Goal: Task Accomplishment & Management: Use online tool/utility

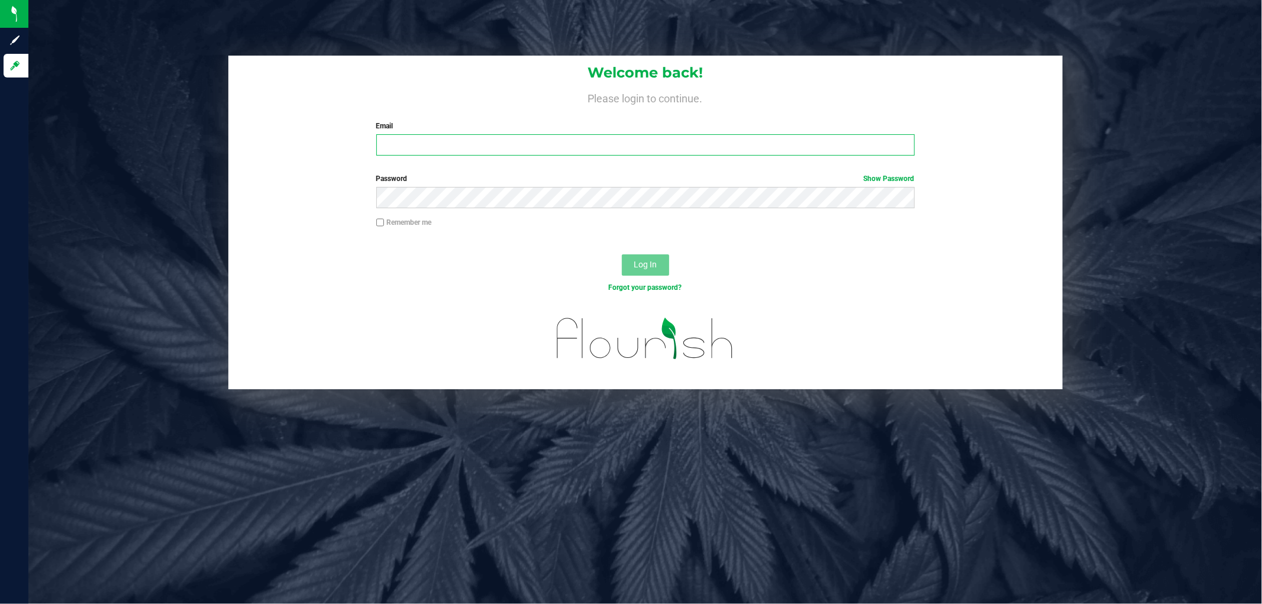
click at [551, 137] on input "Email" at bounding box center [645, 144] width 539 height 21
type input "[EMAIL_ADDRESS][DOMAIN_NAME]"
click at [622, 254] on button "Log In" at bounding box center [645, 264] width 47 height 21
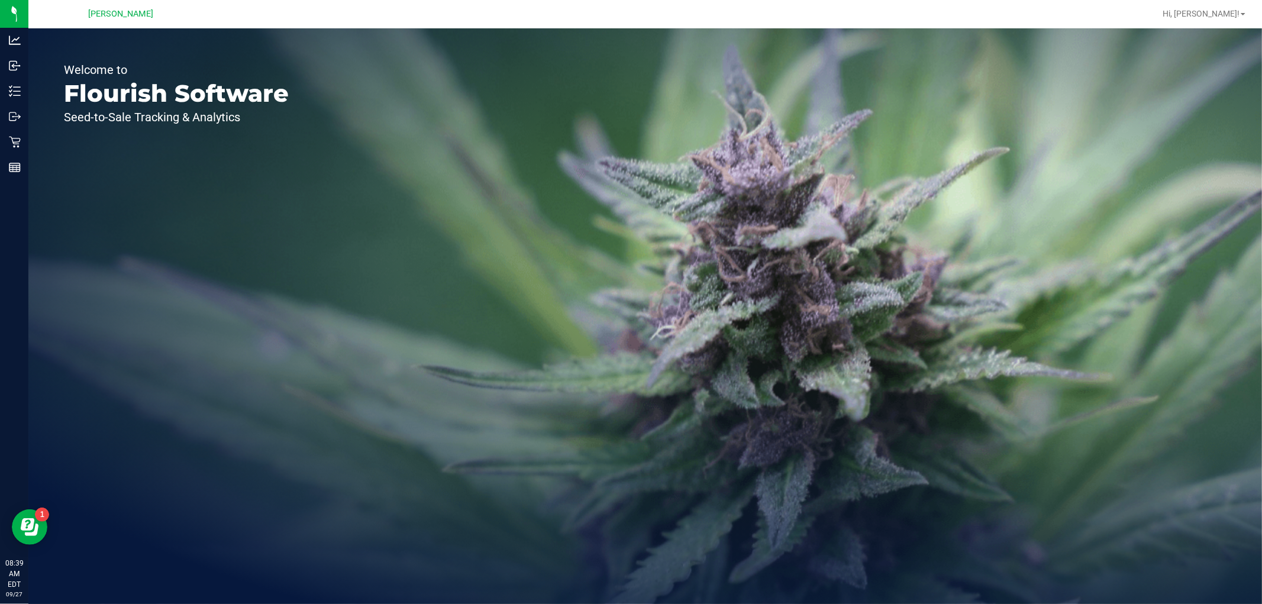
click at [12, 128] on link "Outbound" at bounding box center [14, 117] width 28 height 25
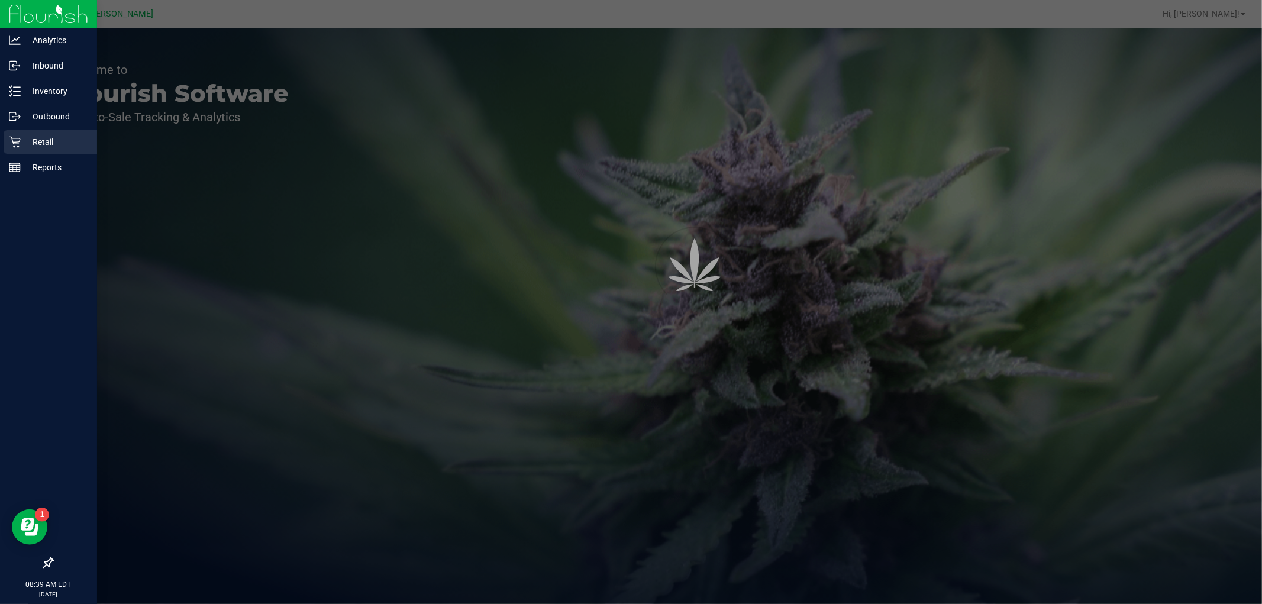
click at [14, 145] on icon at bounding box center [15, 142] width 12 height 12
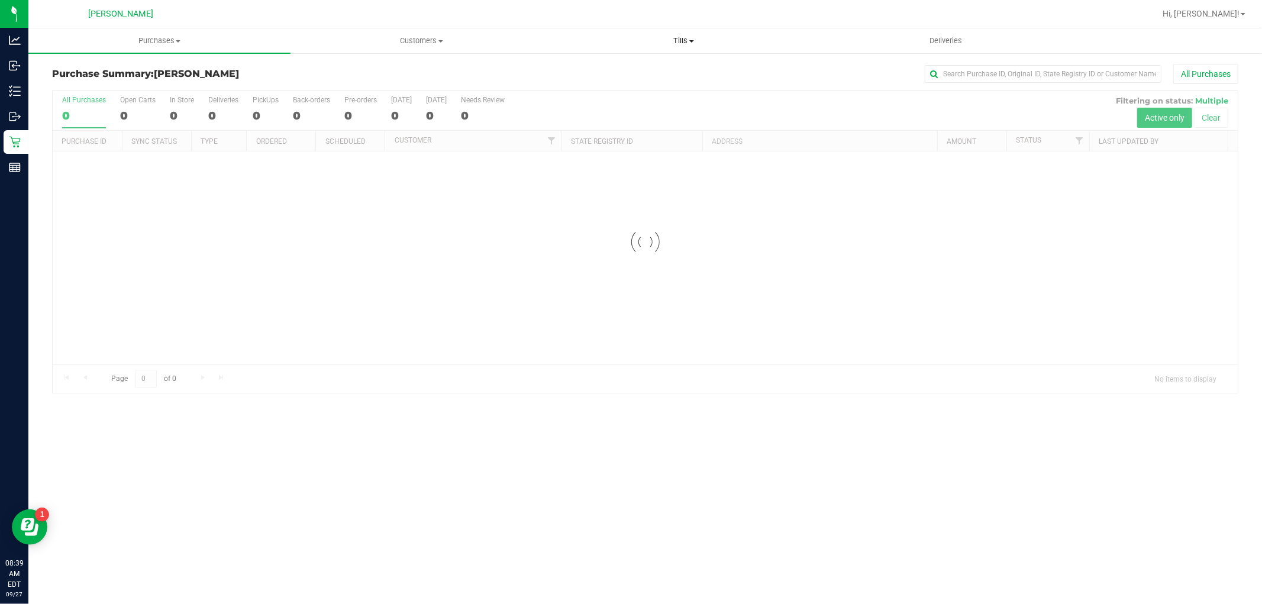
click at [686, 31] on uib-tab-heading "Tills Manage tills Reconcile e-payments" at bounding box center [683, 41] width 261 height 24
click at [686, 43] on span "Tills" at bounding box center [684, 41] width 262 height 11
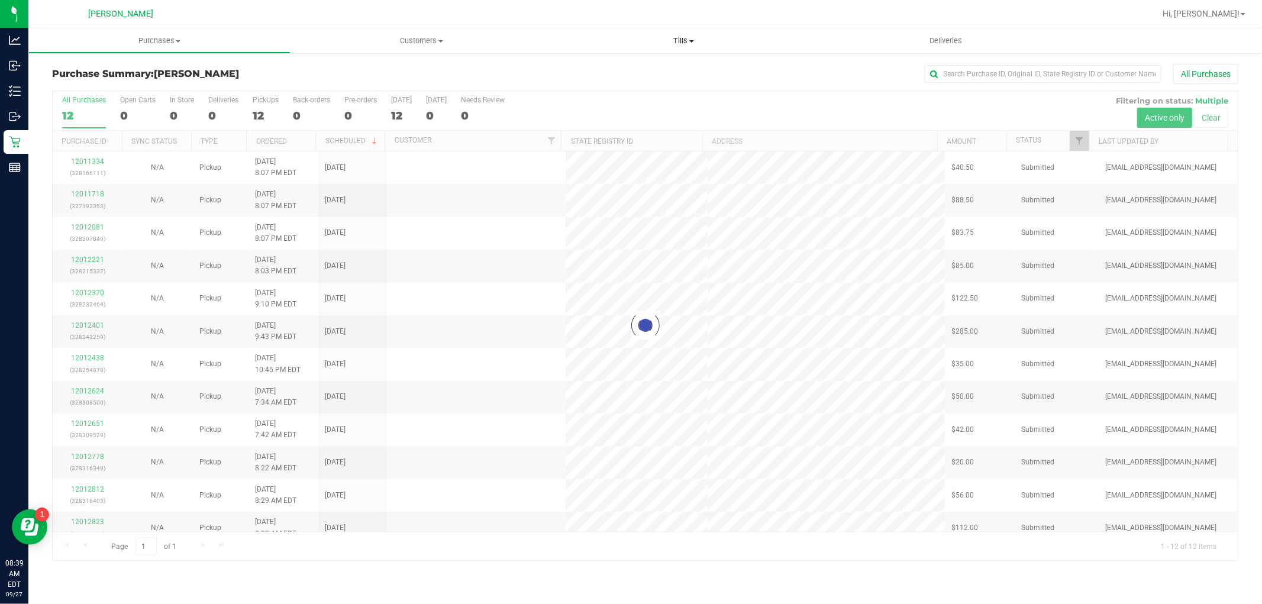
click at [695, 30] on uib-tab-heading "Tills Manage tills Reconcile e-payments" at bounding box center [684, 40] width 262 height 25
click at [585, 69] on span "Manage tills" at bounding box center [593, 71] width 80 height 10
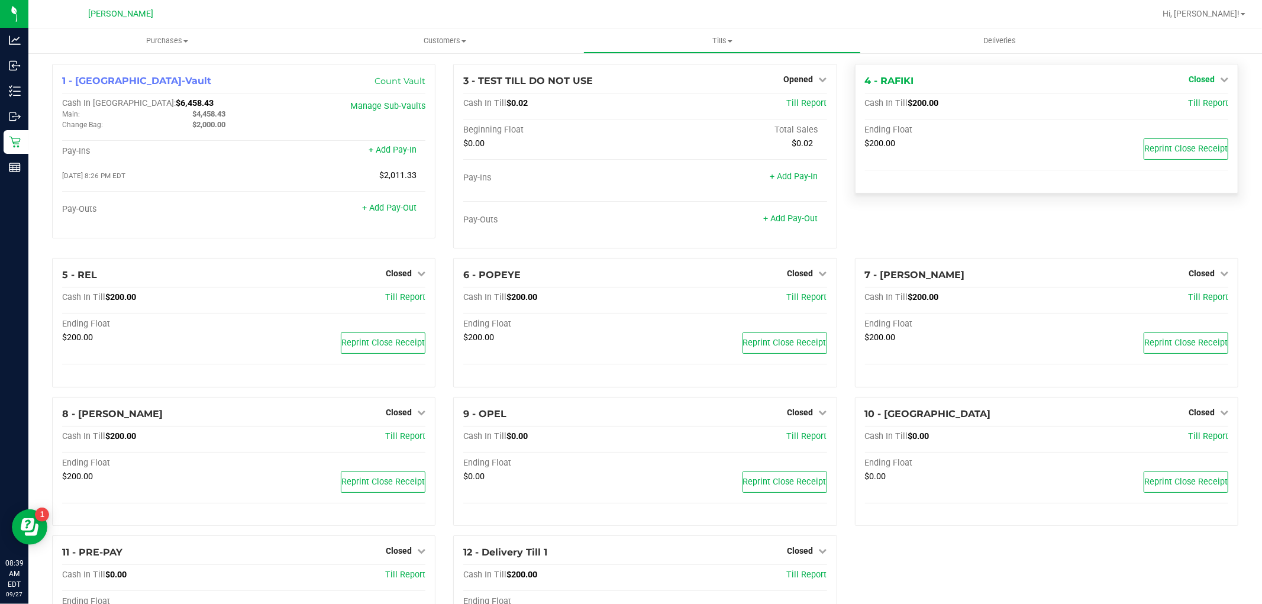
click at [1192, 80] on span "Closed" at bounding box center [1202, 79] width 26 height 9
click at [1186, 105] on link "Open Till" at bounding box center [1201, 103] width 31 height 9
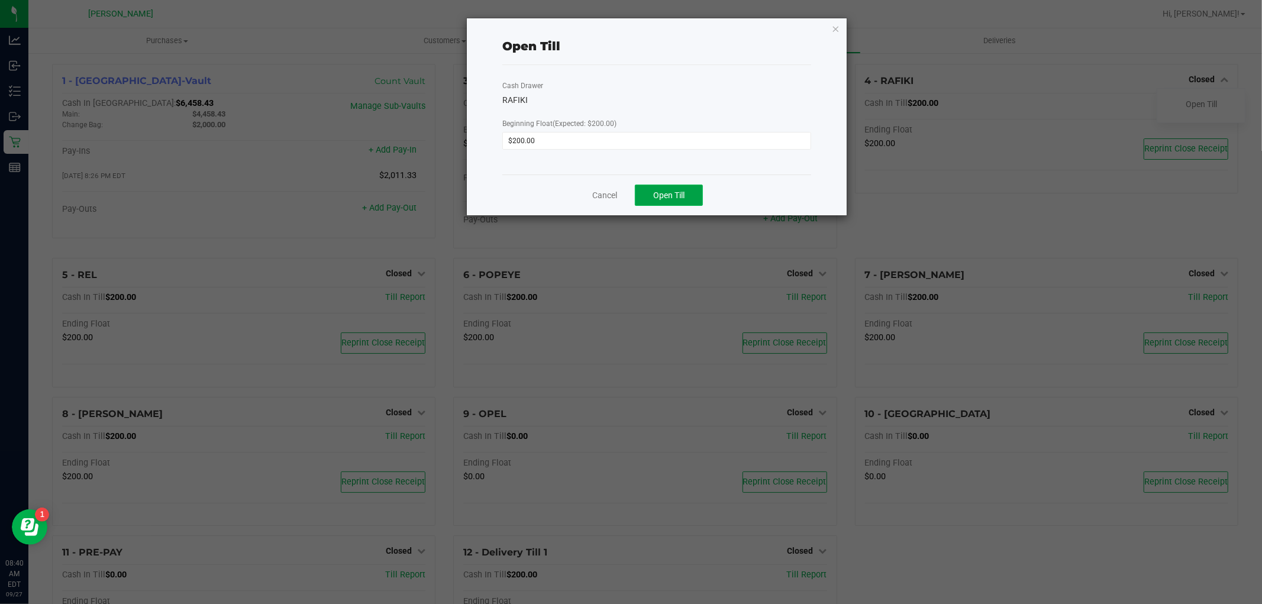
click at [685, 199] on button "Open Till" at bounding box center [669, 195] width 68 height 21
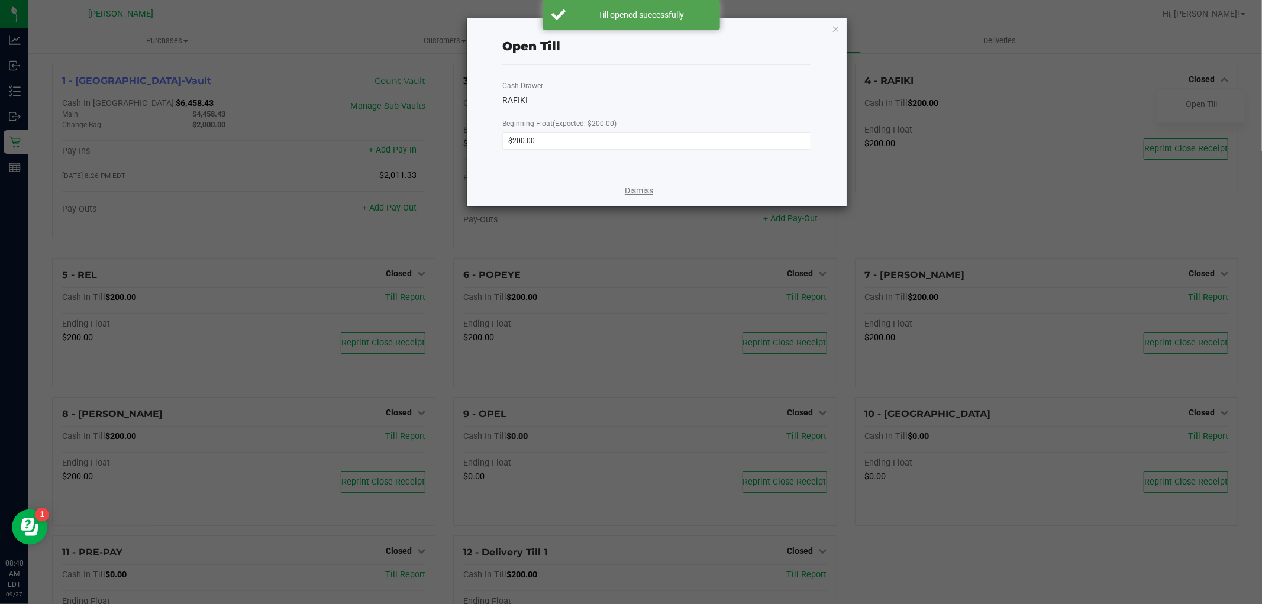
click at [644, 194] on link "Dismiss" at bounding box center [639, 191] width 28 height 12
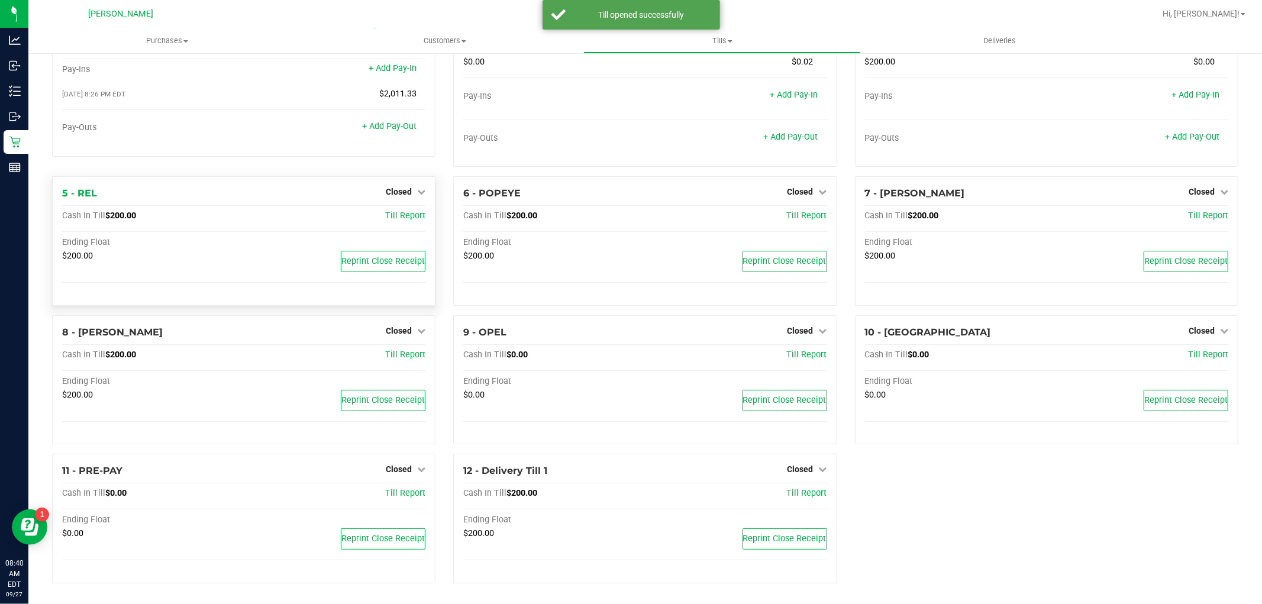
scroll to position [83, 0]
click at [407, 333] on span "Closed" at bounding box center [399, 329] width 26 height 9
click at [398, 357] on link "Open Till" at bounding box center [398, 354] width 31 height 9
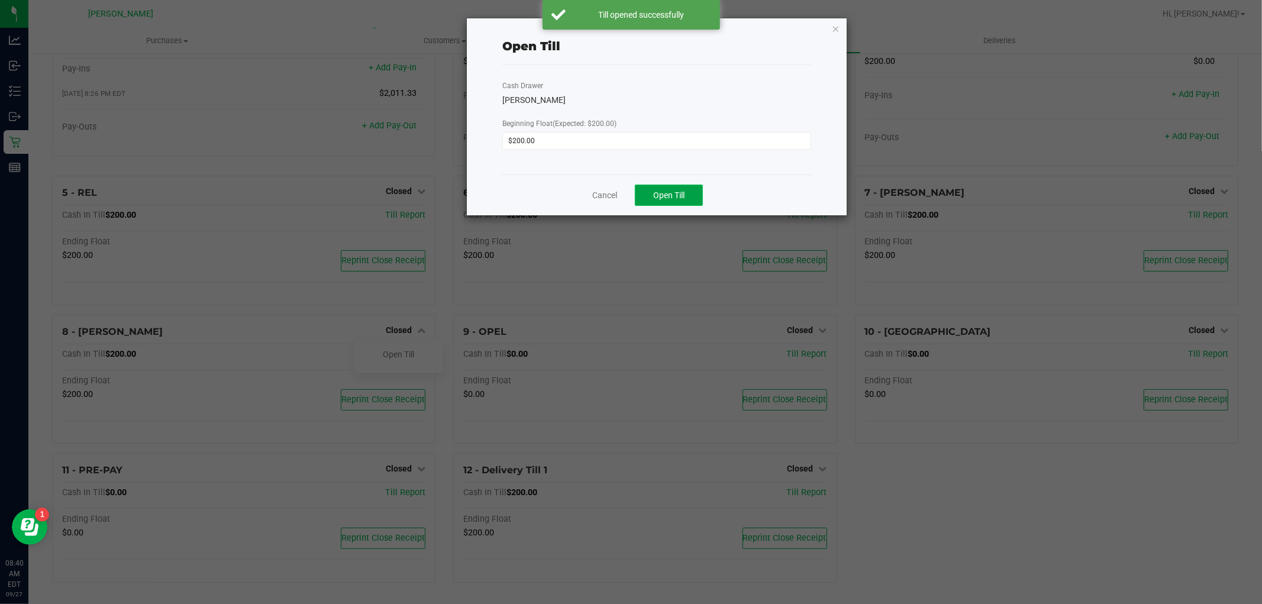
click at [666, 194] on span "Open Till" at bounding box center [668, 195] width 31 height 9
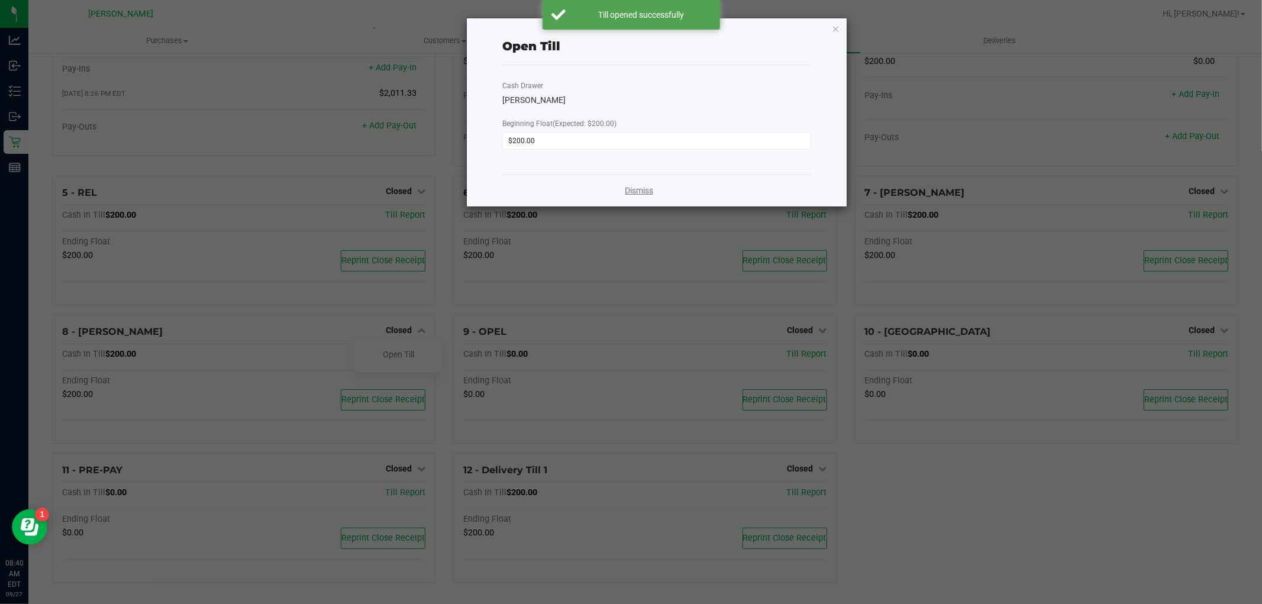
click at [630, 194] on link "Dismiss" at bounding box center [639, 191] width 28 height 12
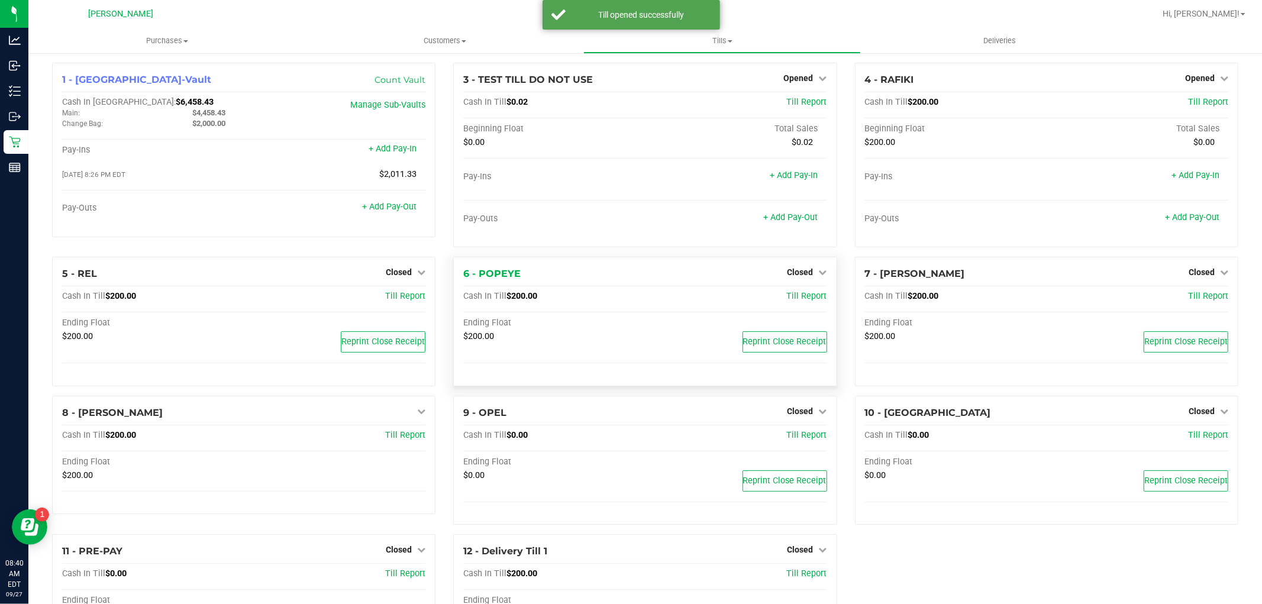
scroll to position [0, 0]
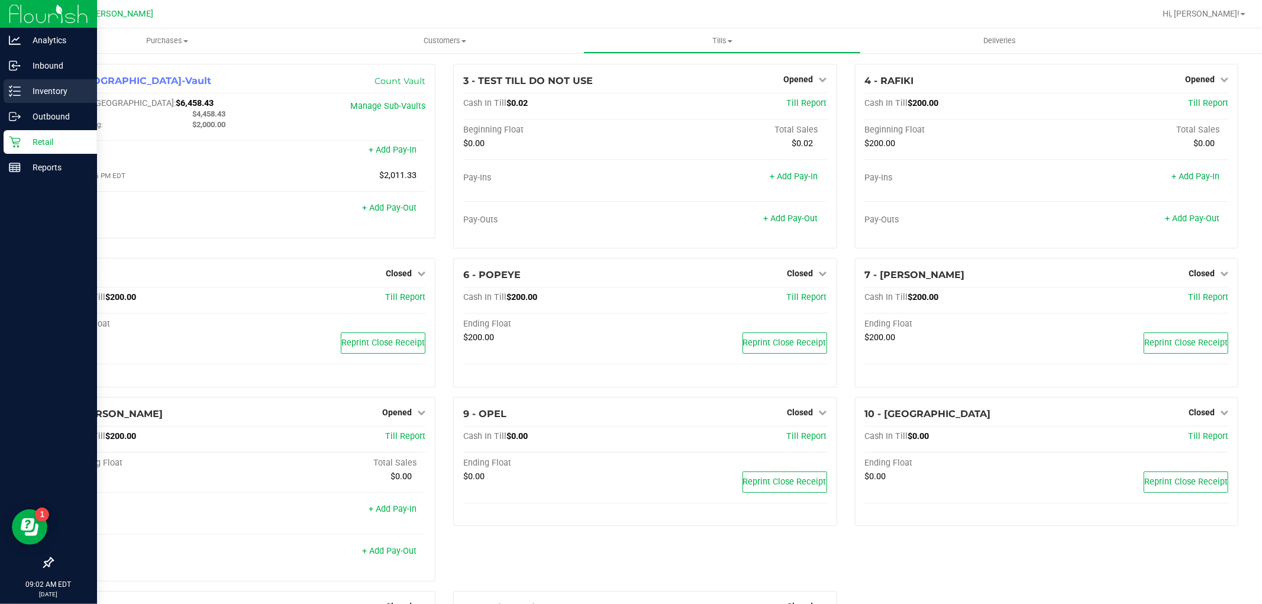
click at [18, 89] on icon at bounding box center [15, 91] width 12 height 12
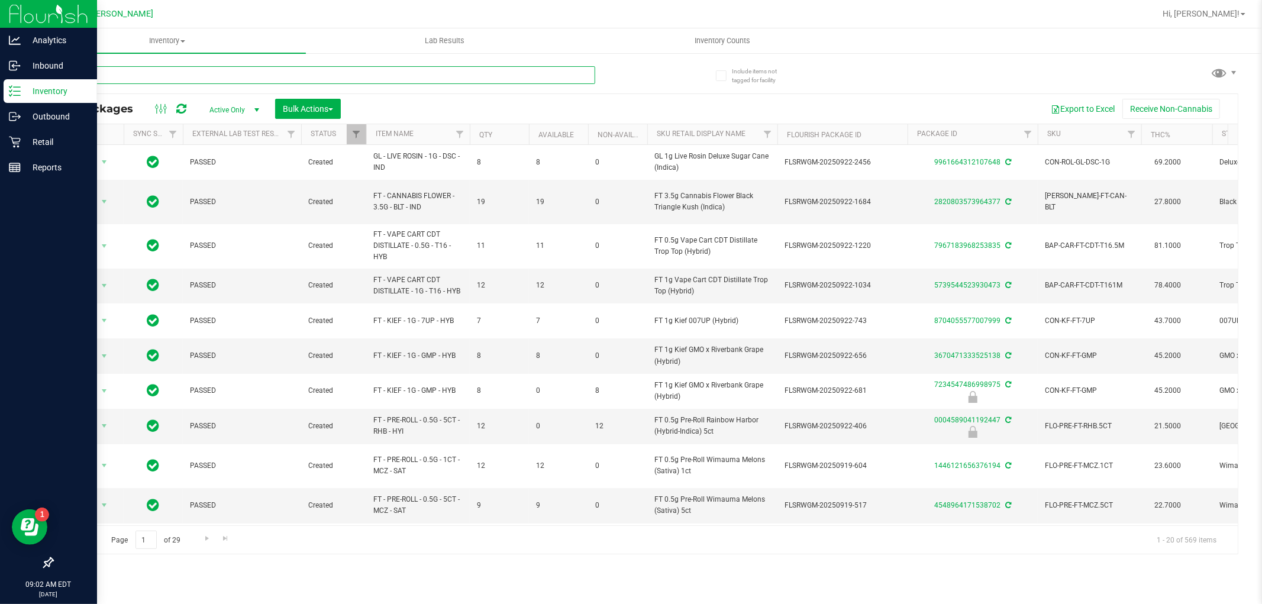
click at [215, 72] on input "text" at bounding box center [323, 75] width 543 height 18
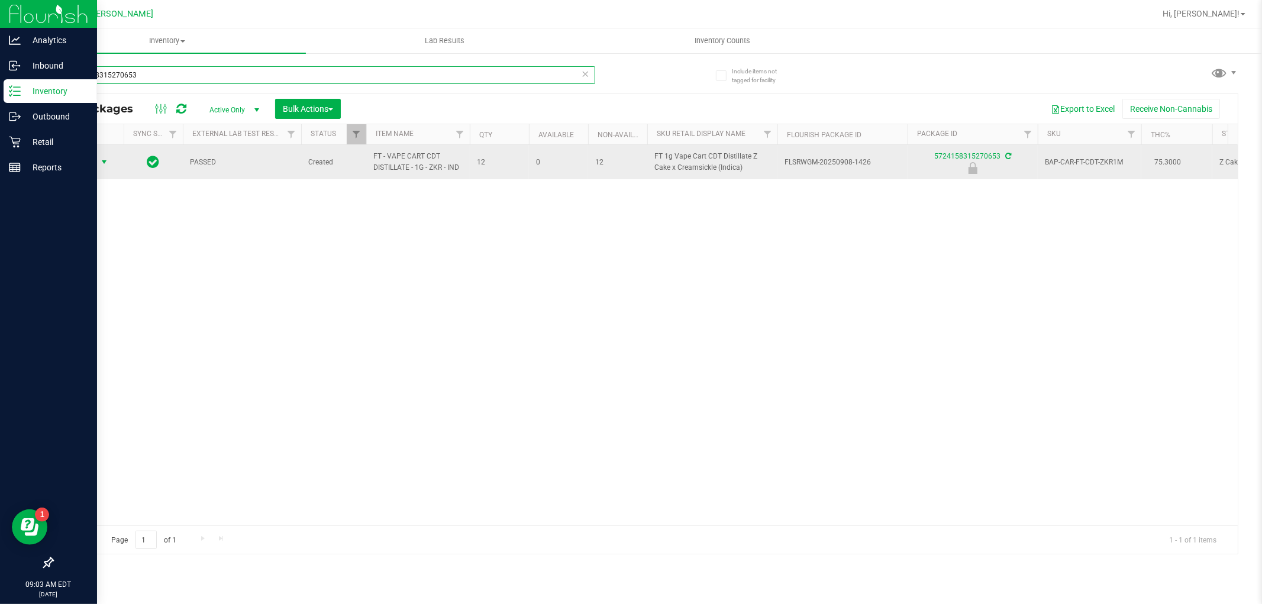
type input "5724158315270653"
click at [96, 167] on span "Action" at bounding box center [81, 162] width 32 height 17
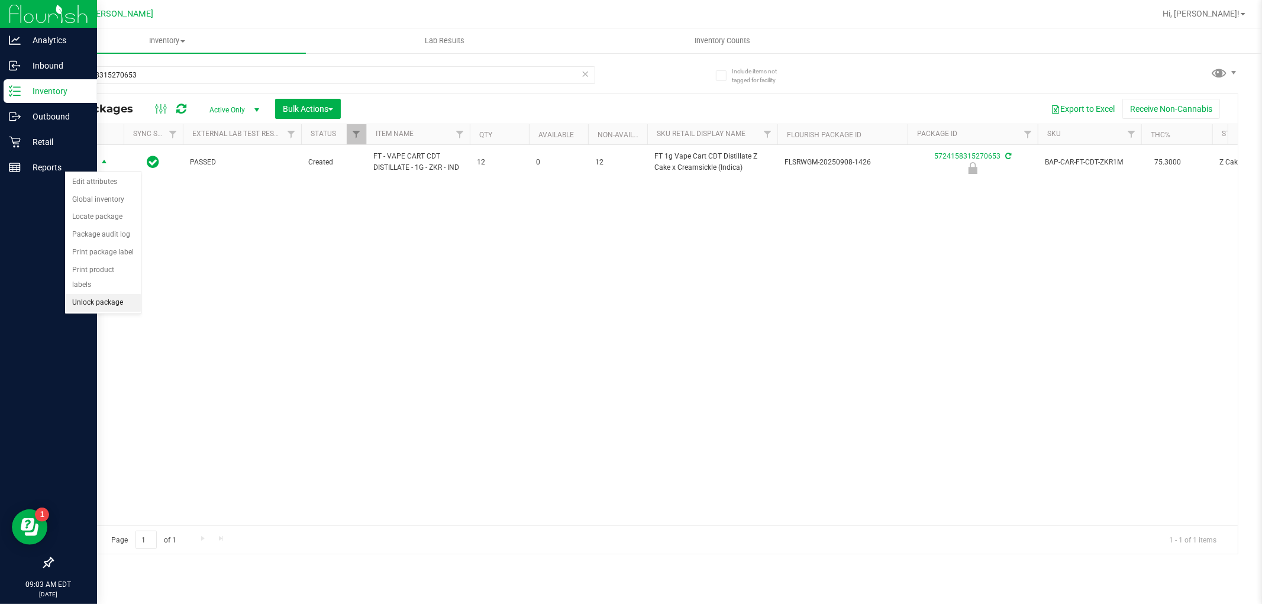
click at [89, 307] on li "Unlock package" at bounding box center [103, 303] width 76 height 18
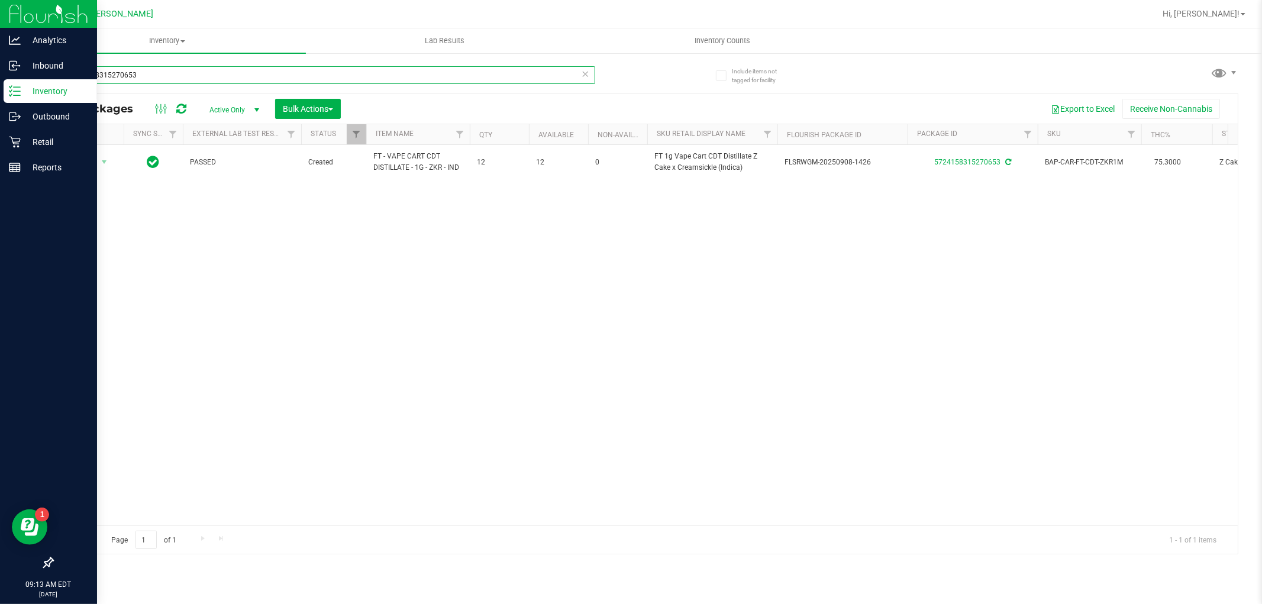
click at [178, 68] on input "5724158315270653" at bounding box center [323, 75] width 543 height 18
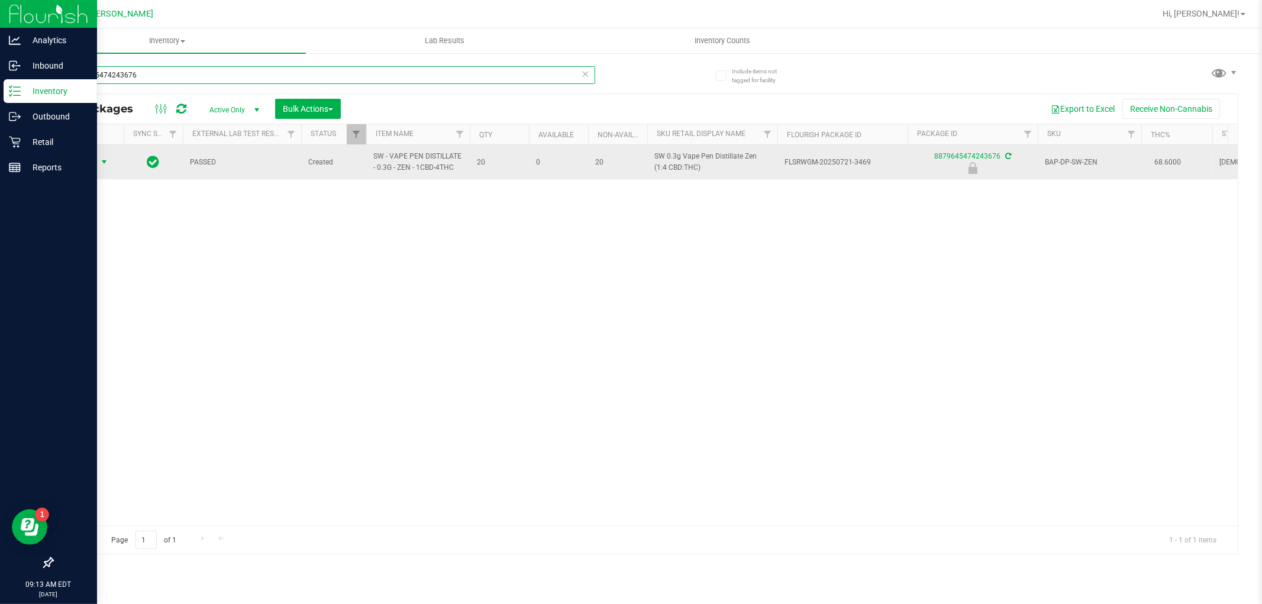
type input "8879645474243676"
click at [101, 162] on span "select" at bounding box center [103, 161] width 9 height 9
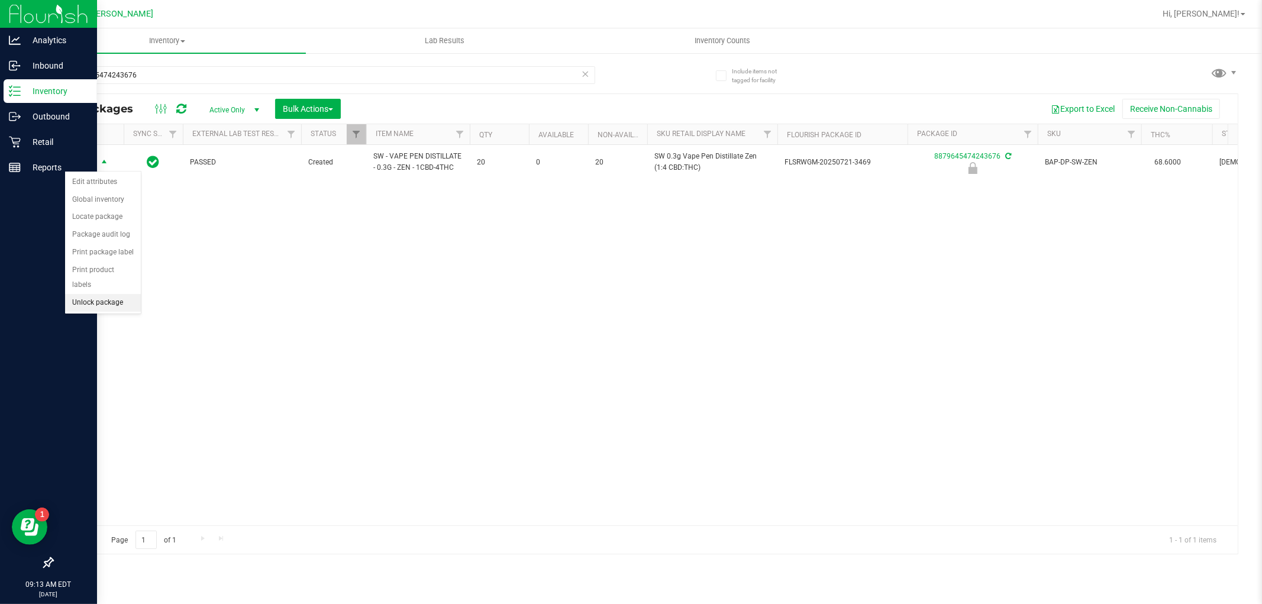
click at [115, 308] on li "Unlock package" at bounding box center [103, 303] width 76 height 18
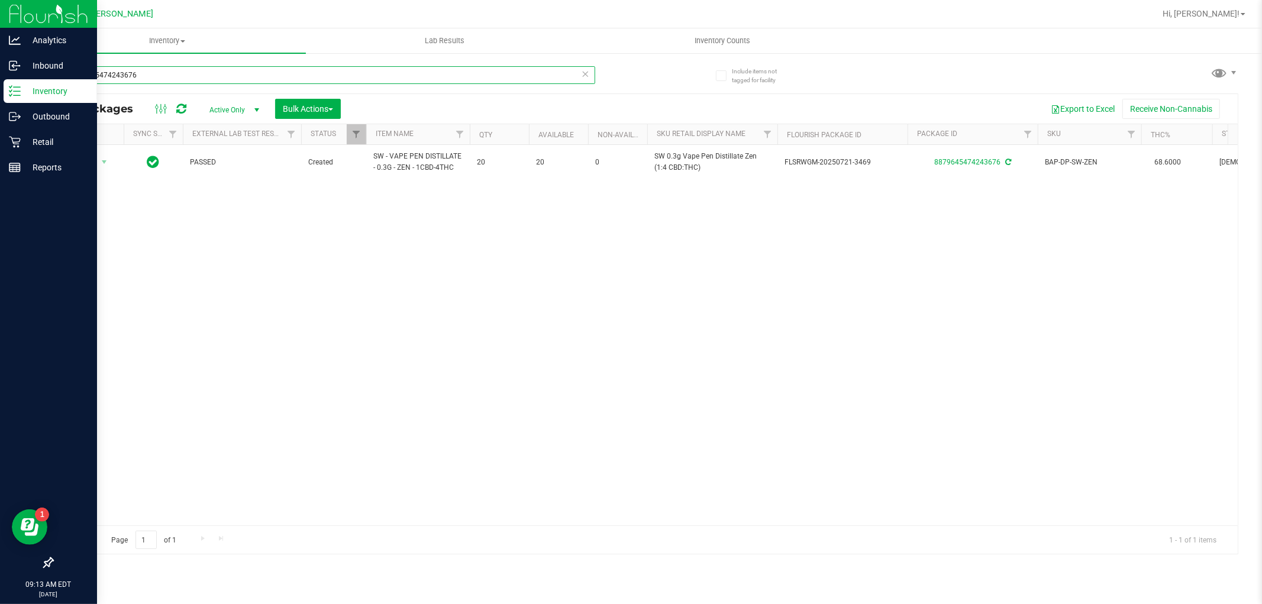
click at [174, 68] on input "8879645474243676" at bounding box center [323, 75] width 543 height 18
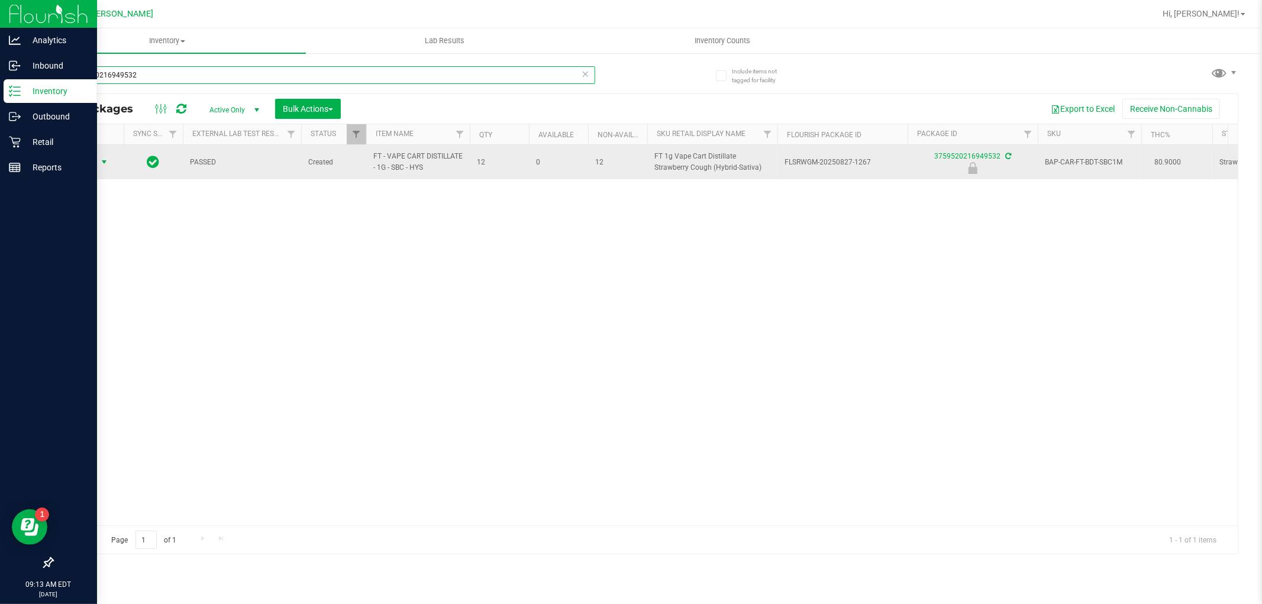
type input "3759520216949532"
click at [102, 162] on span "select" at bounding box center [103, 161] width 9 height 9
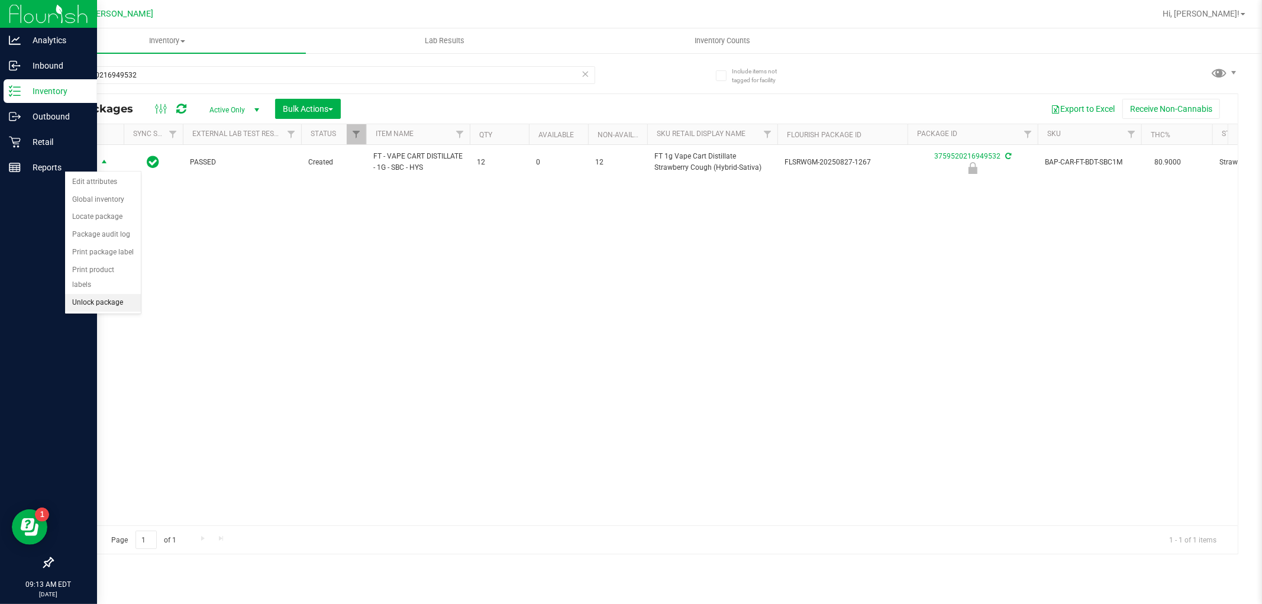
click at [107, 310] on li "Unlock package" at bounding box center [103, 303] width 76 height 18
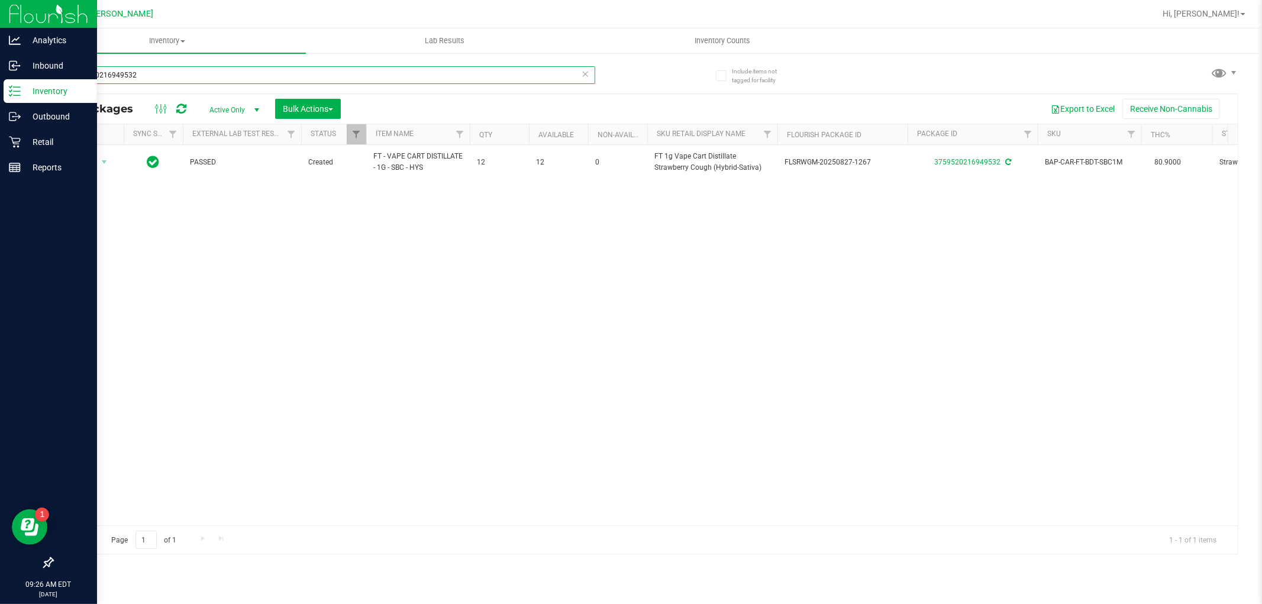
click at [241, 71] on input "3759520216949532" at bounding box center [323, 75] width 543 height 18
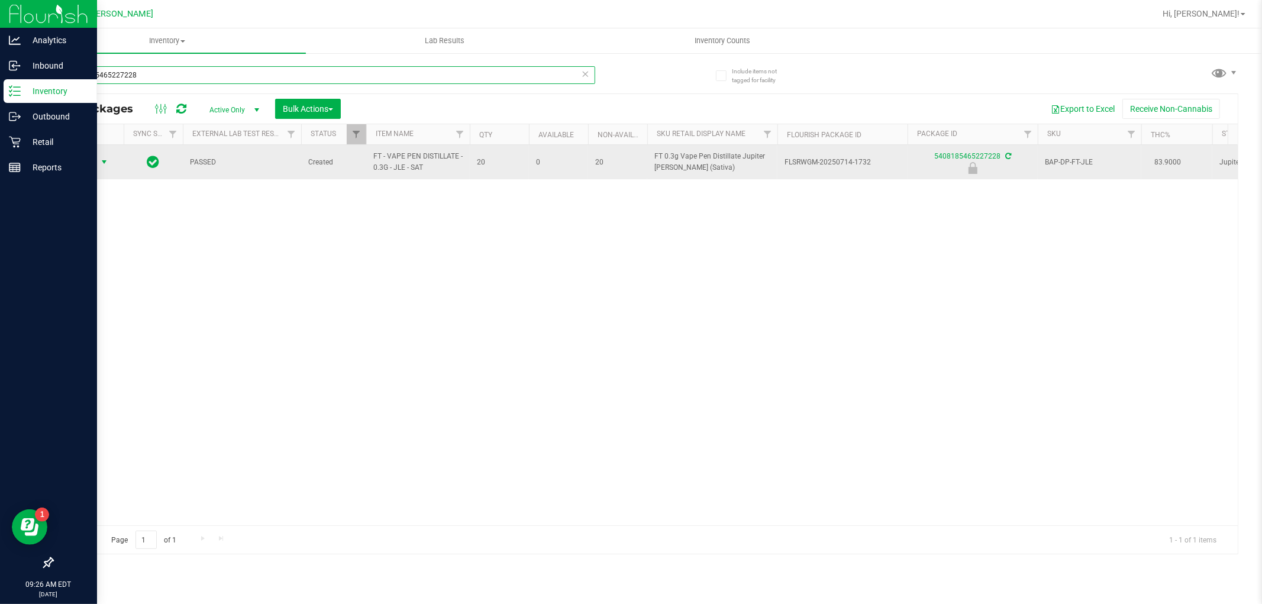
type input "5408185465227228"
click at [98, 163] on span "select" at bounding box center [104, 162] width 15 height 17
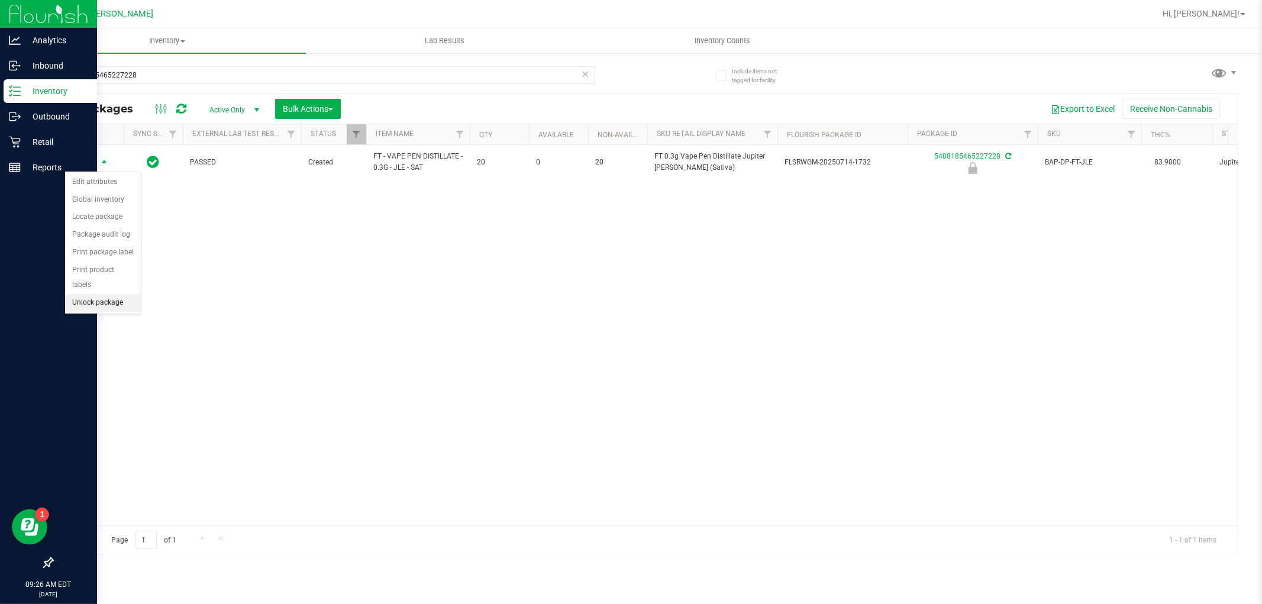
click at [102, 311] on li "Unlock package" at bounding box center [103, 303] width 76 height 18
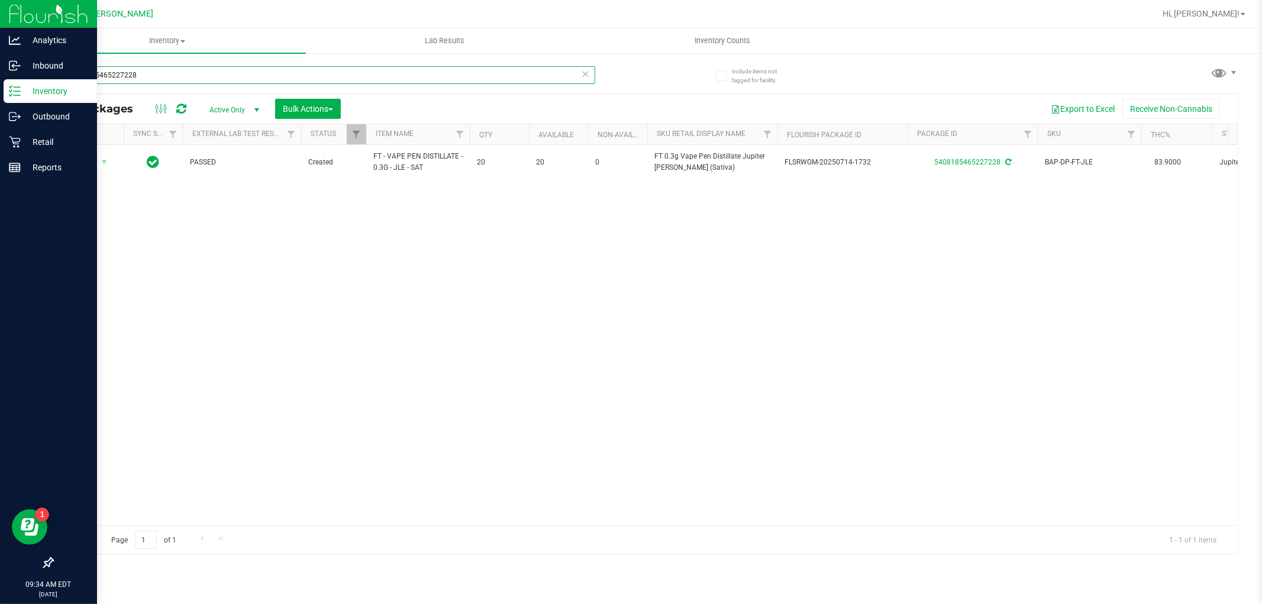
click at [250, 74] on input "5408185465227228" at bounding box center [323, 75] width 543 height 18
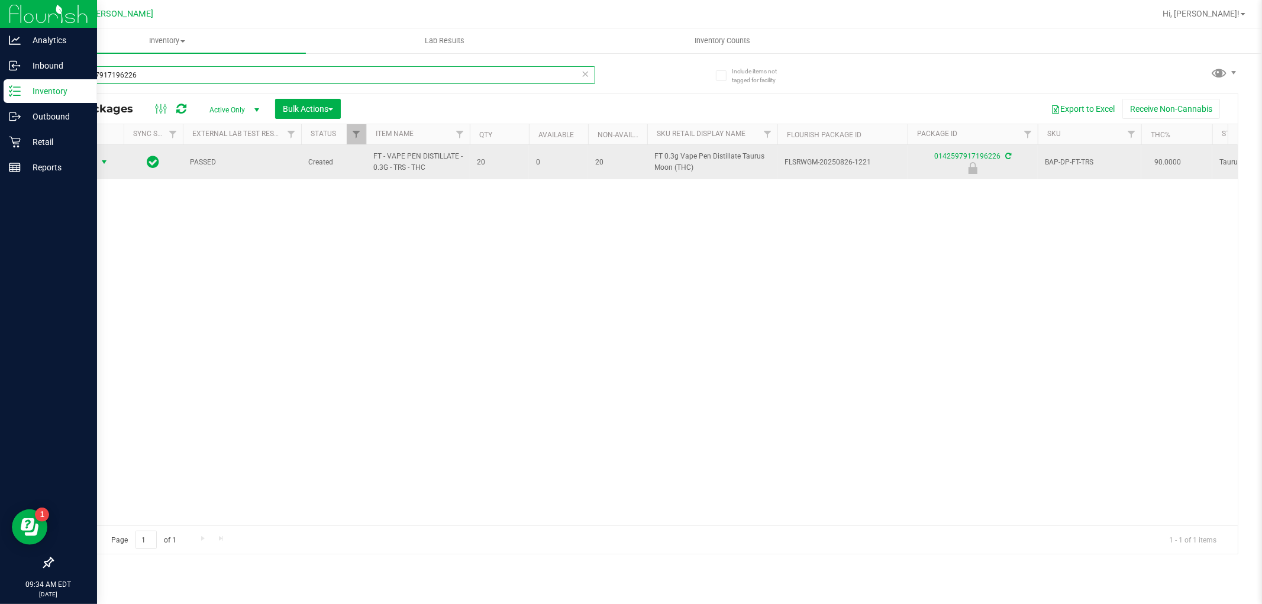
type input "0142597917196226"
click at [107, 158] on span "select" at bounding box center [103, 161] width 9 height 9
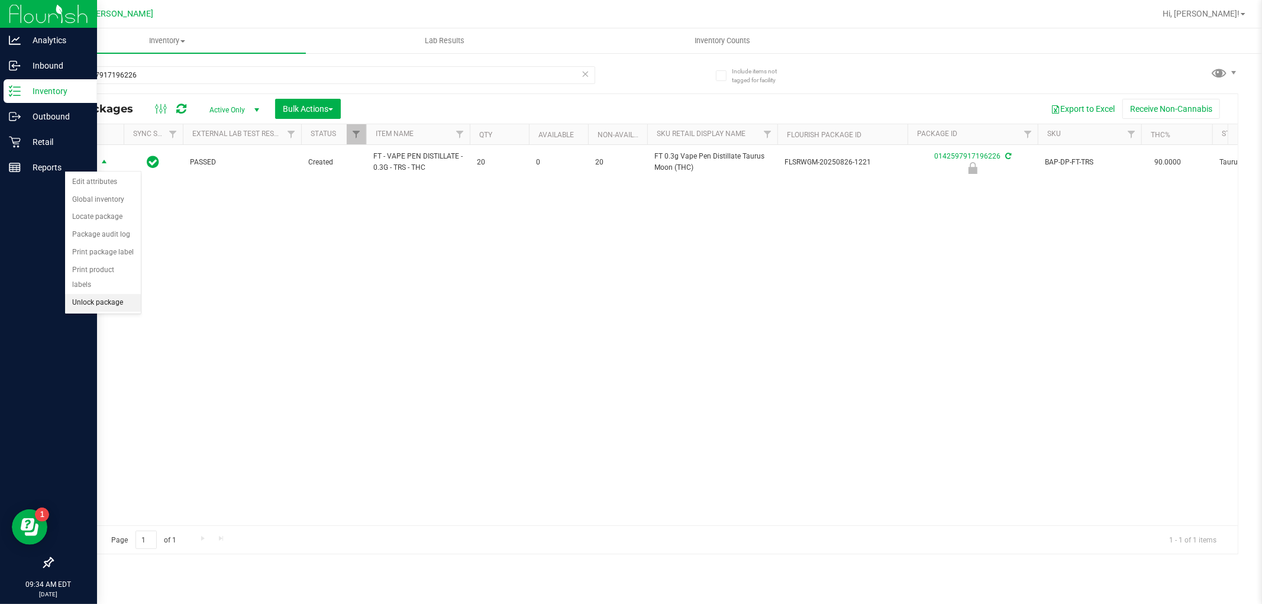
click at [123, 310] on li "Unlock package" at bounding box center [103, 303] width 76 height 18
